Goal: Information Seeking & Learning: Learn about a topic

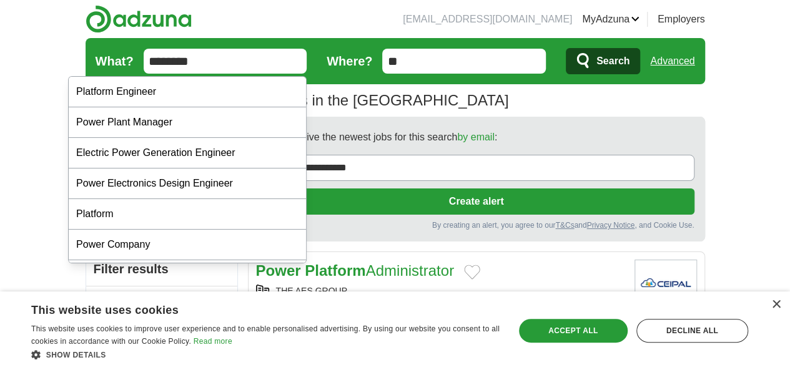
type input "********"
click at [566, 48] on button "Search" at bounding box center [603, 61] width 74 height 26
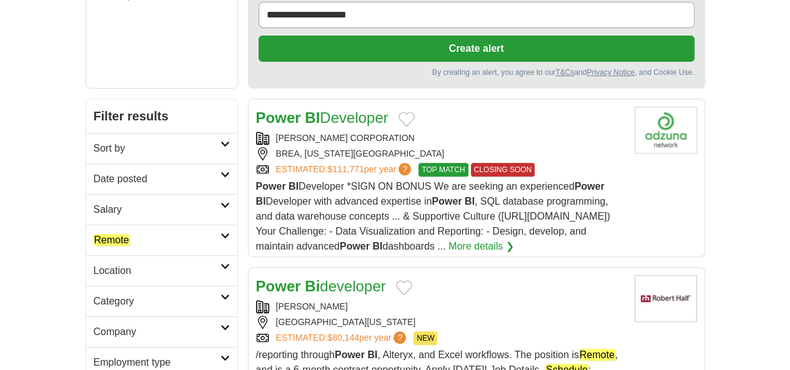
scroll to position [156, 0]
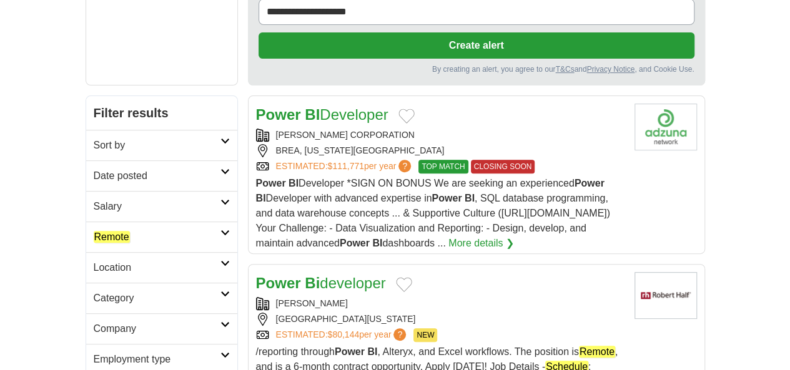
click at [94, 231] on em "Remote" at bounding box center [112, 237] width 36 height 12
click at [94, 261] on em "Remote" at bounding box center [112, 267] width 36 height 12
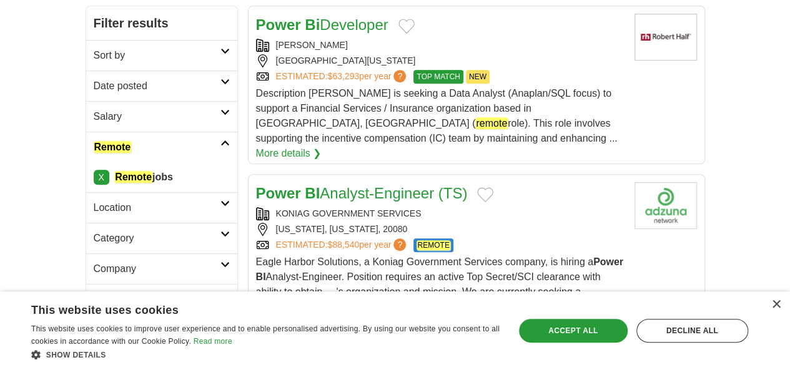
scroll to position [152, 0]
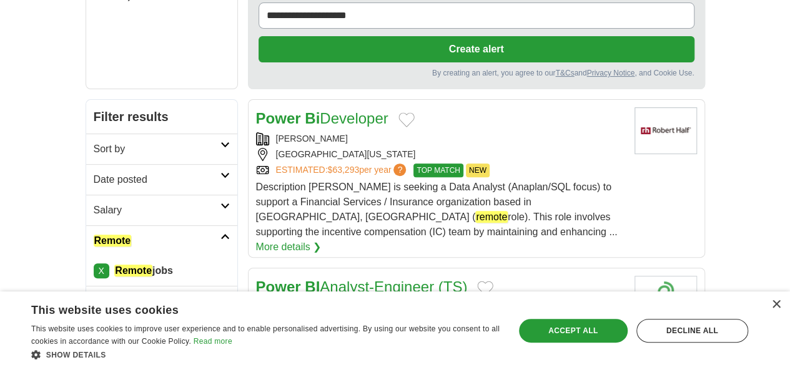
click at [94, 172] on h2 "Date posted" at bounding box center [157, 179] width 127 height 15
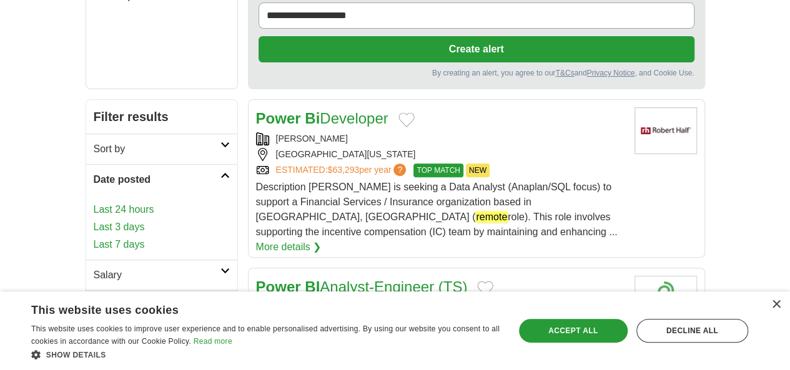
click at [94, 202] on link "Last 24 hours" at bounding box center [162, 209] width 136 height 15
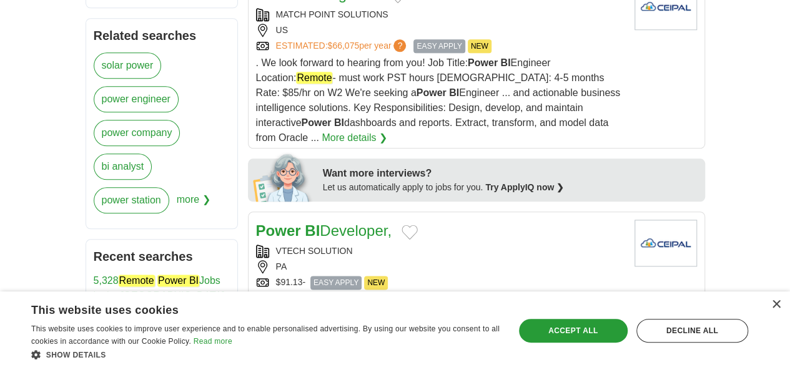
scroll to position [615, 0]
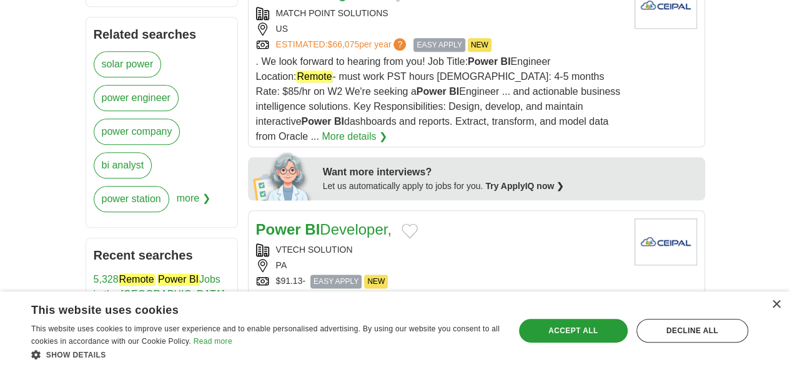
click at [443, 275] on div "$91.13- EASY APPLY NEW" at bounding box center [440, 282] width 368 height 14
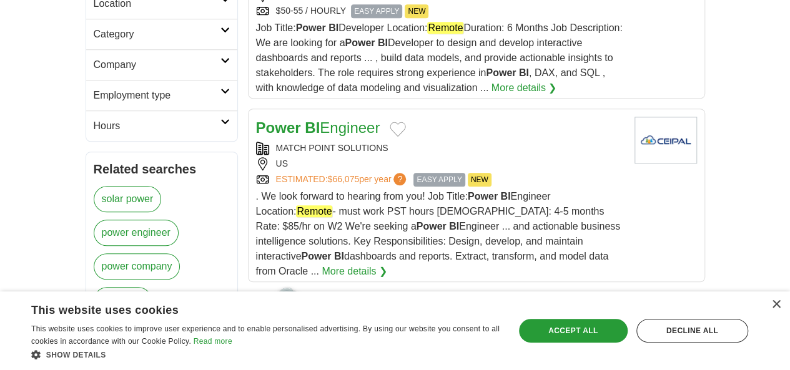
scroll to position [422, 0]
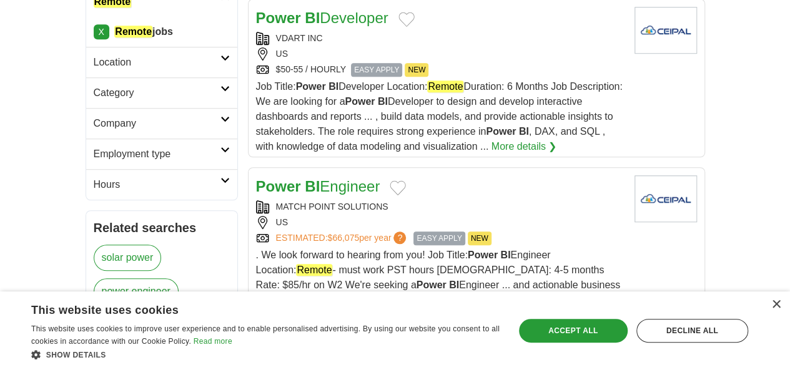
click at [352, 250] on span ". We look forward to hearing from you! Job Title: Power BI Engineer Location: R…" at bounding box center [438, 293] width 365 height 86
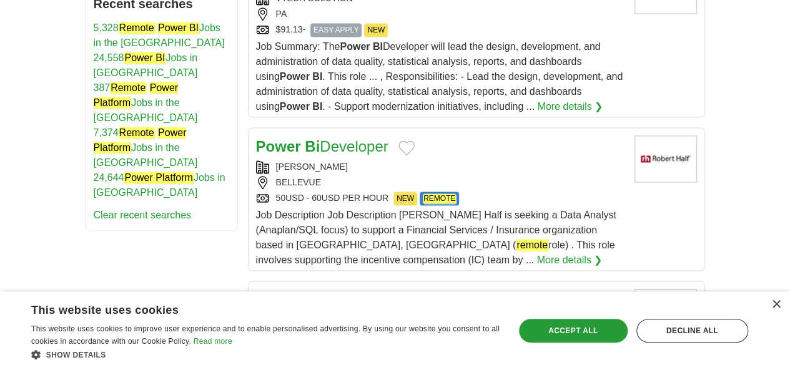
scroll to position [867, 0]
click at [472, 313] on div "RICEFW TECHNOLOGIES INC" at bounding box center [440, 319] width 368 height 13
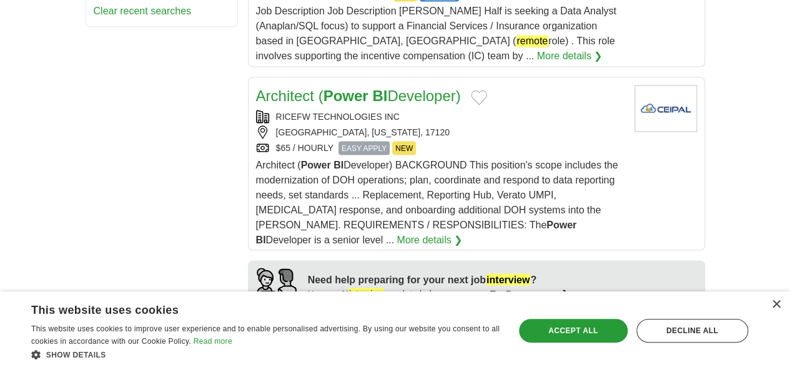
scroll to position [1072, 0]
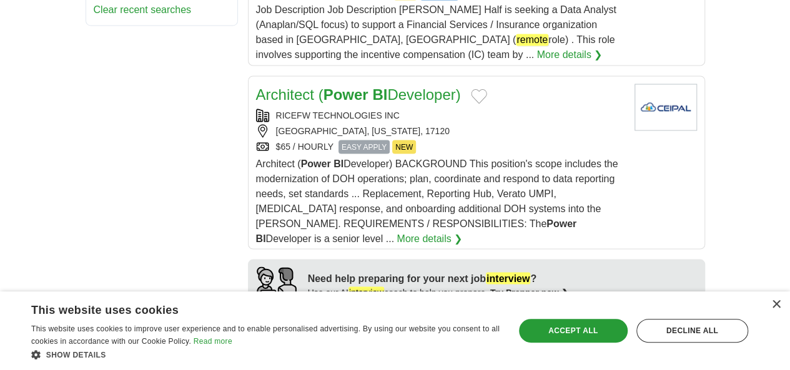
click at [548, 369] on div "US" at bounding box center [440, 375] width 368 height 13
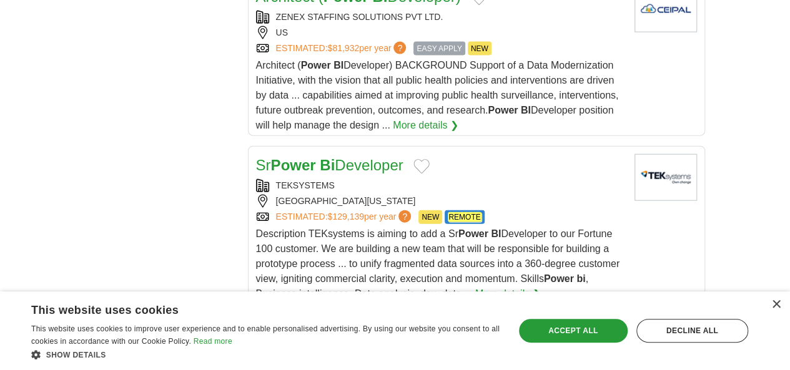
scroll to position [1416, 0]
click at [531, 347] on div "DMS VISION INC AK ESTIMATED: $62,496 per year ? EASY APPLY NEW" at bounding box center [440, 369] width 368 height 45
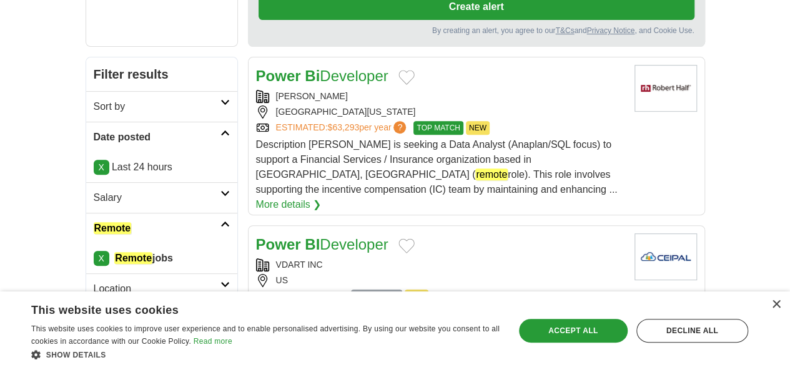
scroll to position [0, 0]
